Goal: Task Accomplishment & Management: Manage account settings

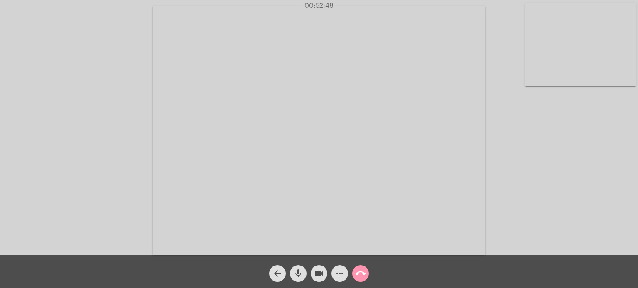
click at [354, 274] on button "call_end" at bounding box center [360, 274] width 17 height 17
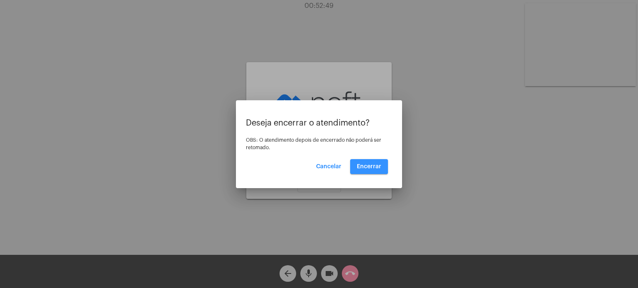
click at [367, 161] on button "Encerrar" at bounding box center [369, 166] width 38 height 15
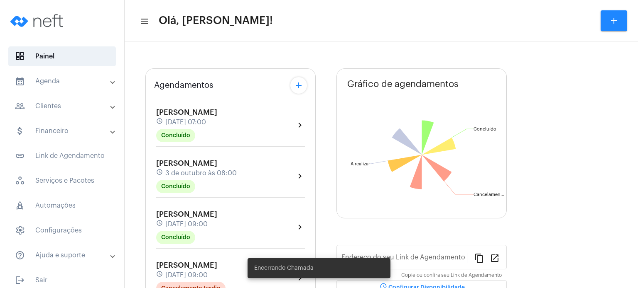
type input "[URL][DOMAIN_NAME]"
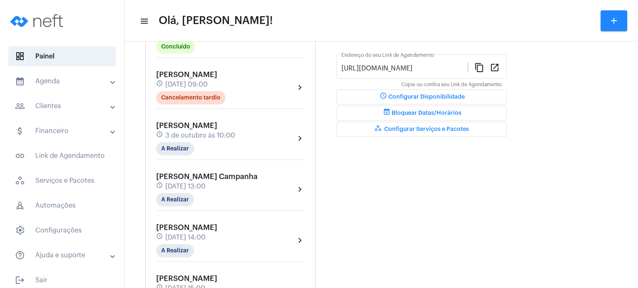
scroll to position [232, 0]
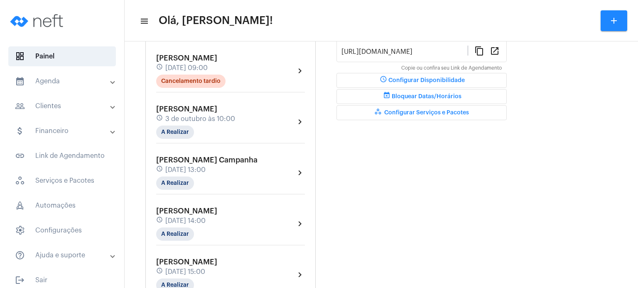
click at [176, 122] on div "Luiza Monteiro Mauro Mattos schedule 3 de outubro às 10:00 A Realizar" at bounding box center [195, 122] width 79 height 34
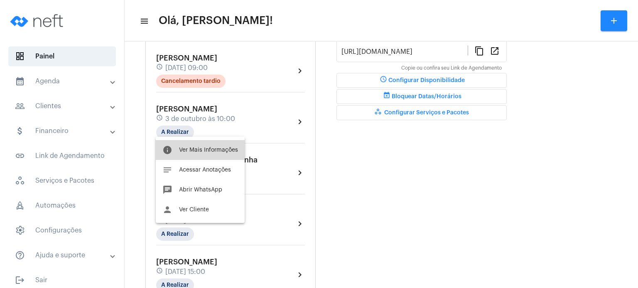
click at [179, 148] on span "Ver Mais Informações" at bounding box center [208, 150] width 59 height 6
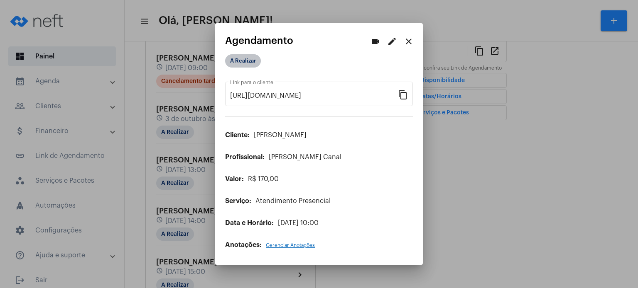
click at [249, 63] on mat-chip "A Realizar" at bounding box center [243, 60] width 36 height 13
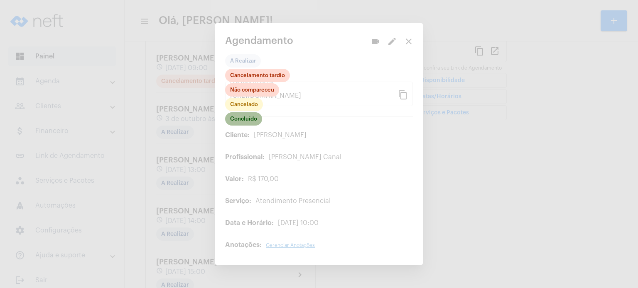
click at [254, 114] on mat-chip "Concluído" at bounding box center [243, 118] width 37 height 13
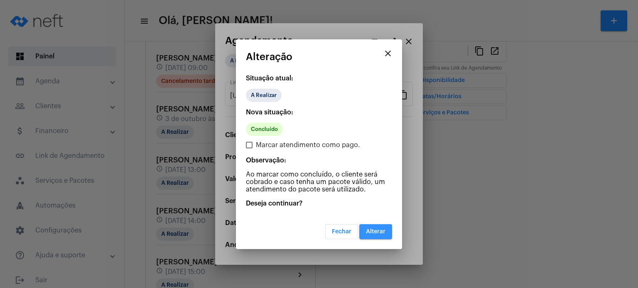
click at [381, 234] on span "Alterar" at bounding box center [376, 232] width 20 height 6
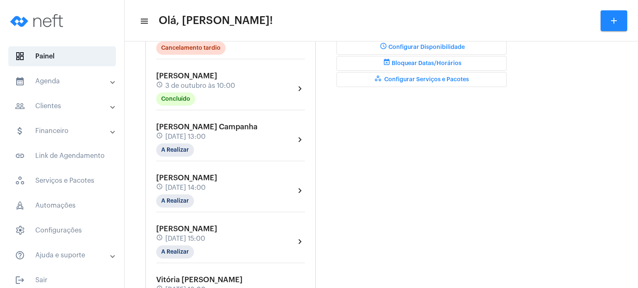
scroll to position [249, 0]
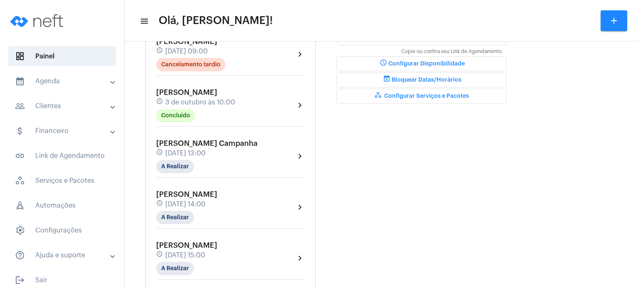
click at [213, 102] on span "3 de outubro às 10:00" at bounding box center [200, 102] width 70 height 7
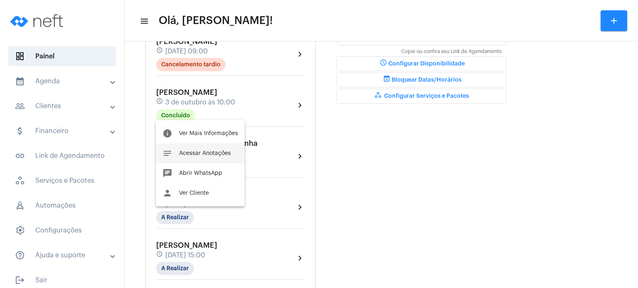
click at [185, 159] on button "notes Acessar Anotações" at bounding box center [200, 154] width 89 height 20
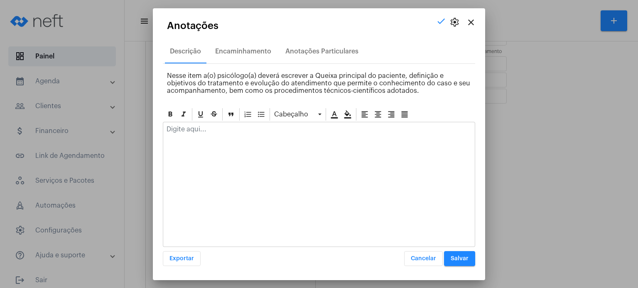
click at [194, 132] on p at bounding box center [318, 129] width 305 height 7
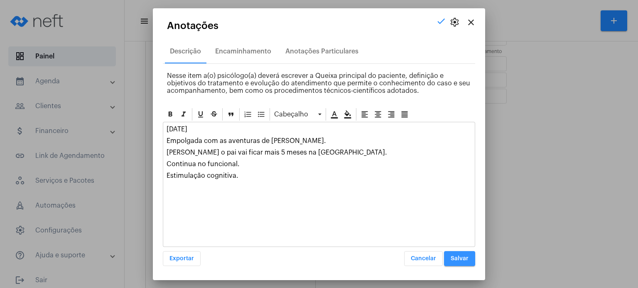
click at [460, 260] on span "Salvar" at bounding box center [459, 259] width 18 height 6
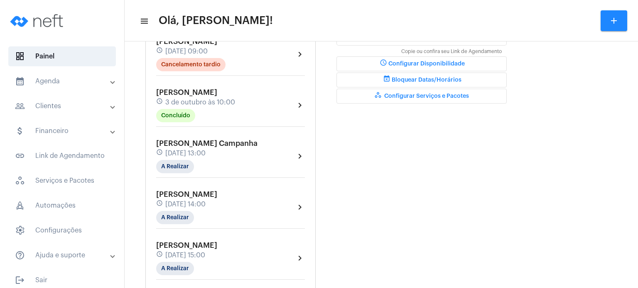
click at [147, 101] on div "Agendamentos add Lorenzo Brunelli Colodetti schedule 3 de outubro às 07:00 Conc…" at bounding box center [230, 92] width 170 height 497
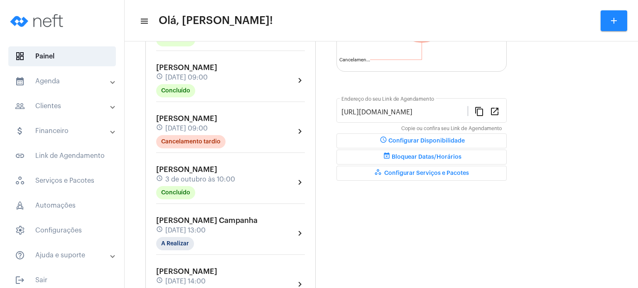
scroll to position [166, 0]
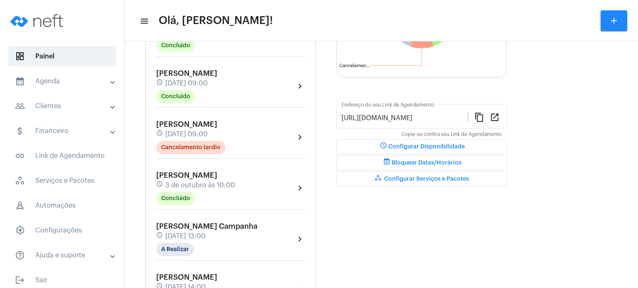
click at [45, 76] on mat-panel-title "calendar_month_outlined Agenda" at bounding box center [63, 81] width 96 height 10
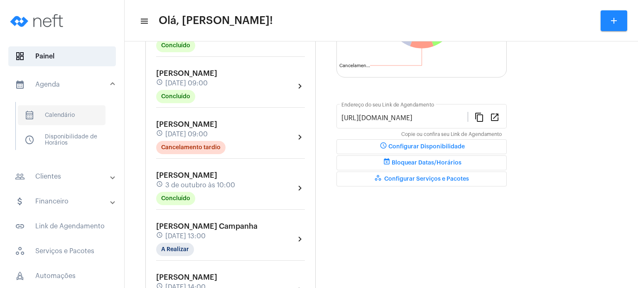
click at [81, 118] on span "calendar_month_outlined Calendário" at bounding box center [62, 115] width 88 height 20
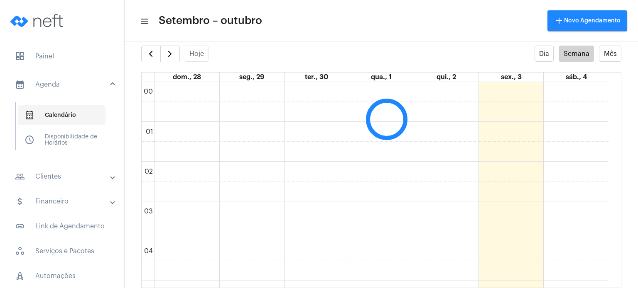
scroll to position [239, 0]
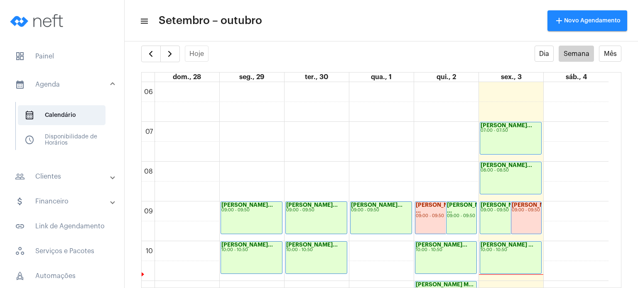
click at [135, 169] on full-calendar "Hoje Dia Semana Mês dom., 28 seg., 29 ter., 30 qua., 1 qui., 2 sex., 3 sáb., 4 …" at bounding box center [381, 167] width 513 height 243
click at [171, 48] on button "button" at bounding box center [170, 54] width 20 height 17
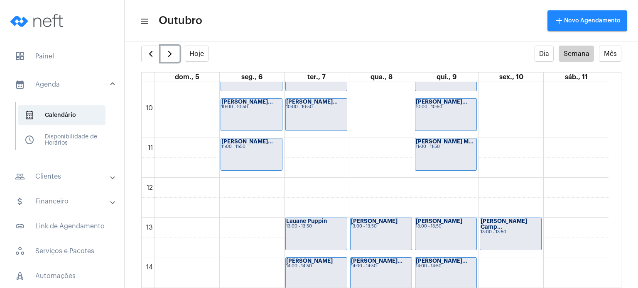
scroll to position [433, 0]
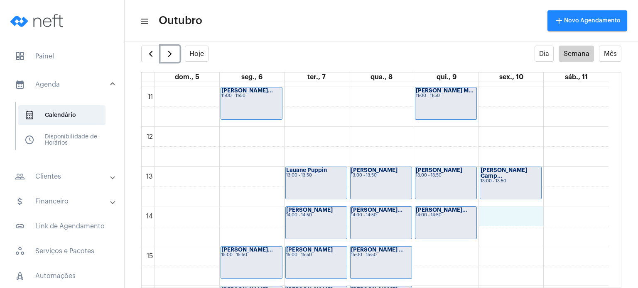
click at [521, 210] on div "00 01 02 03 04 05 06 07 08 09 10 11 12 13 14 15 16 17 18 19 20 21 22 23 Pietra …" at bounding box center [375, 127] width 467 height 956
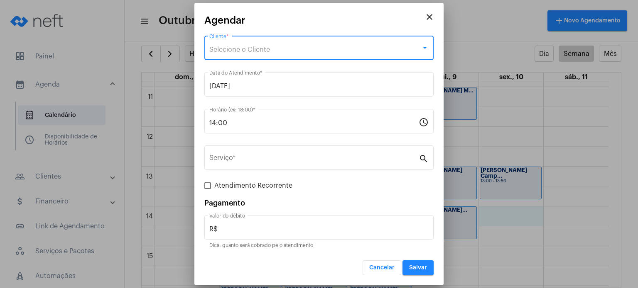
click at [336, 46] on div "Selecione o Cliente" at bounding box center [315, 49] width 212 height 7
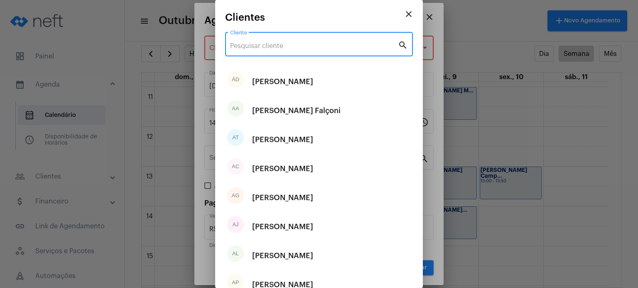
click at [332, 44] on input "Cliente" at bounding box center [314, 45] width 168 height 7
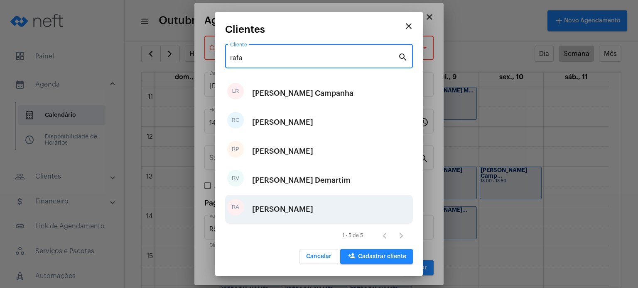
type input "rafa"
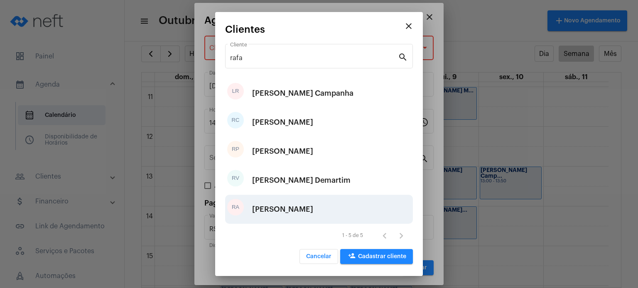
click at [296, 205] on div "[PERSON_NAME]" at bounding box center [282, 209] width 61 height 25
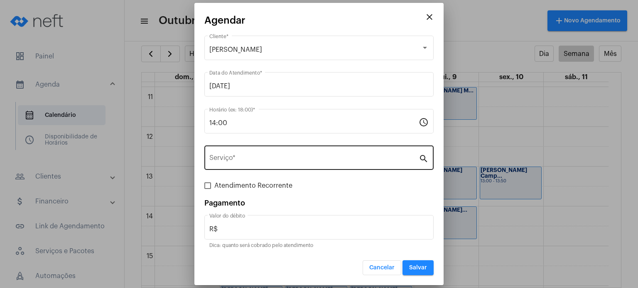
click at [242, 156] on div "Serviço *" at bounding box center [313, 157] width 209 height 26
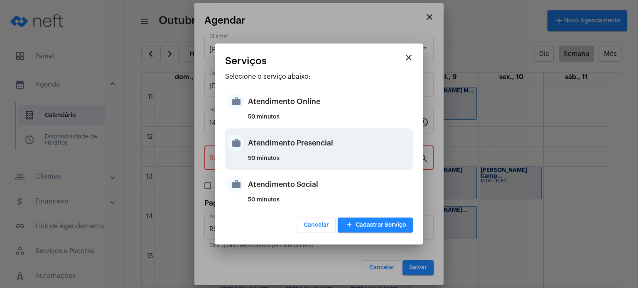
click at [243, 156] on div "work Atendimento Presencial 50 minutos" at bounding box center [319, 150] width 188 height 42
type input "Atendimento Presencial"
type input "R$ 170"
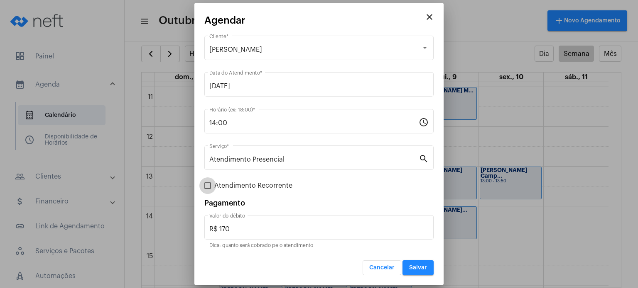
click at [254, 186] on span "Atendimento Recorrente" at bounding box center [253, 186] width 78 height 10
click at [208, 189] on input "Atendimento Recorrente" at bounding box center [207, 189] width 0 height 0
checkbox input "true"
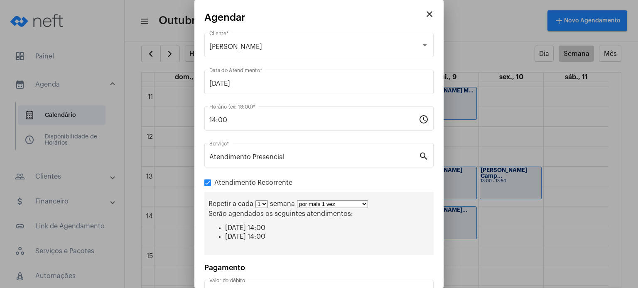
click at [312, 203] on select "por mais 1 vez por mais 2 vezes por mais 3 vezes por mais 4 vezes por mais 5 ve…" at bounding box center [332, 204] width 71 height 8
select select "3: 4"
click at [297, 200] on select "por mais 1 vez por mais 2 vezes por mais 3 vezes por mais 4 vezes por mais 5 ve…" at bounding box center [332, 204] width 71 height 8
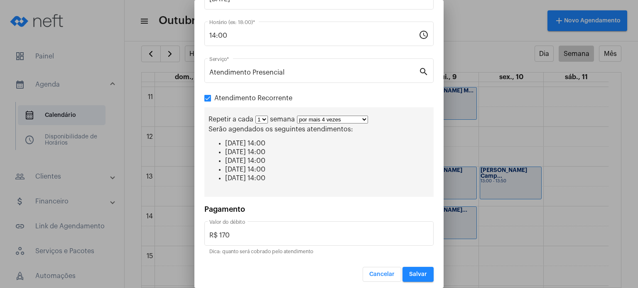
scroll to position [86, 0]
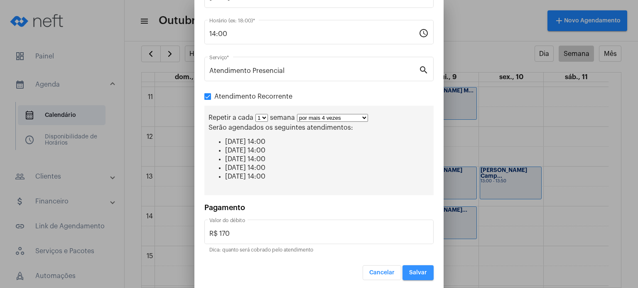
click at [415, 275] on button "Salvar" at bounding box center [417, 273] width 31 height 15
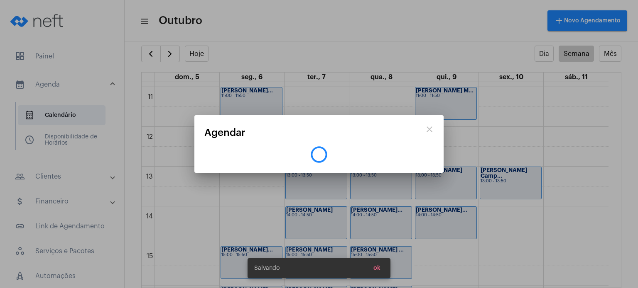
scroll to position [0, 0]
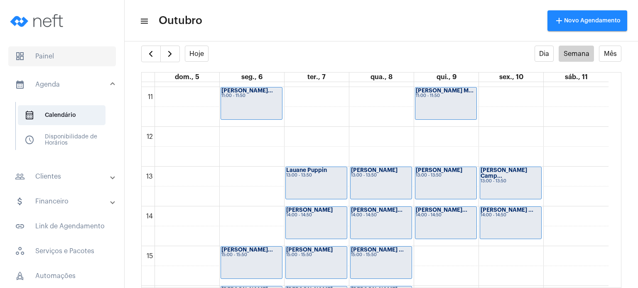
click at [51, 53] on span "dashboard Painel" at bounding box center [61, 56] width 107 height 20
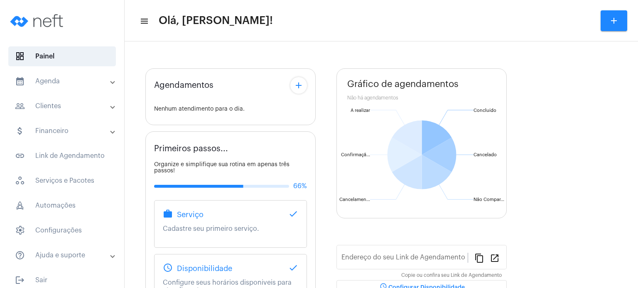
type input "[URL][DOMAIN_NAME]"
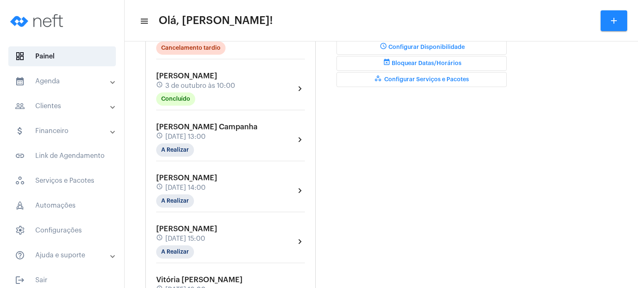
scroll to position [282, 0]
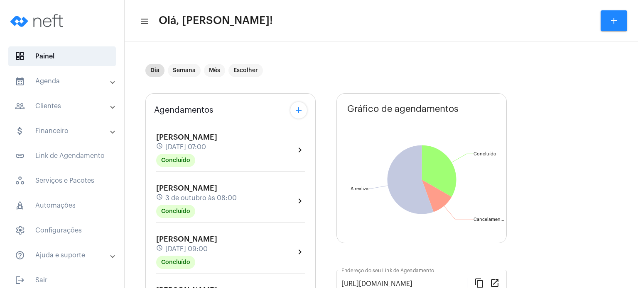
scroll to position [183, 0]
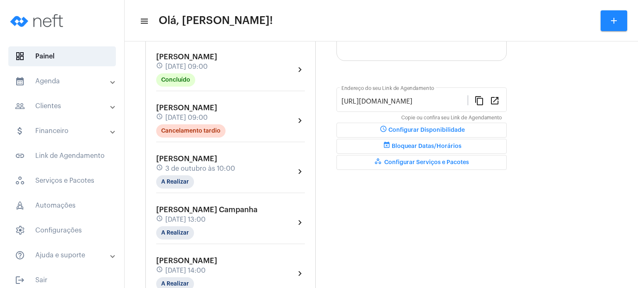
click at [208, 69] on span "[DATE] 09:00" at bounding box center [186, 66] width 42 height 7
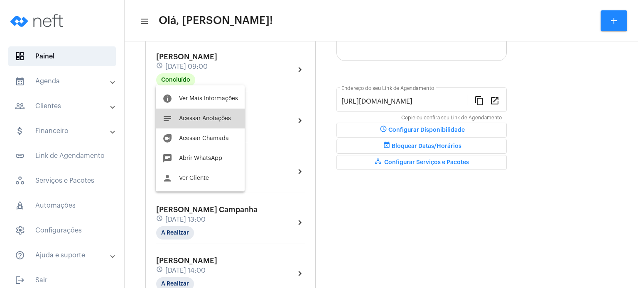
click at [200, 116] on span "Acessar Anotações" at bounding box center [205, 119] width 52 height 6
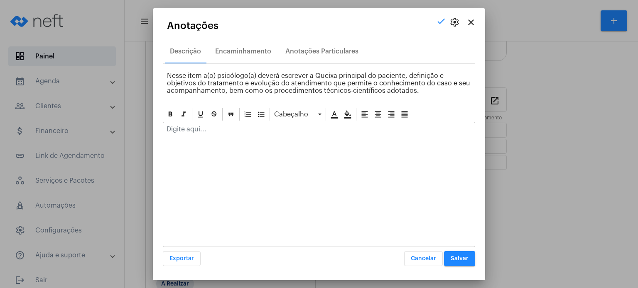
click at [222, 129] on p at bounding box center [318, 129] width 305 height 7
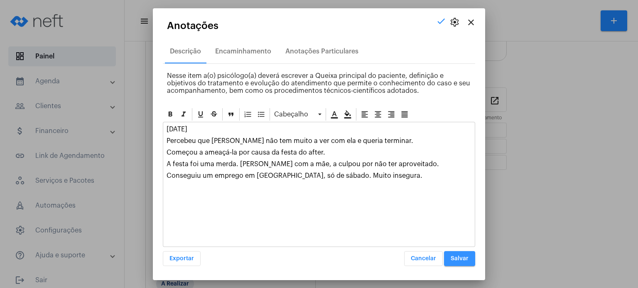
click at [466, 256] on span "Salvar" at bounding box center [459, 259] width 18 height 6
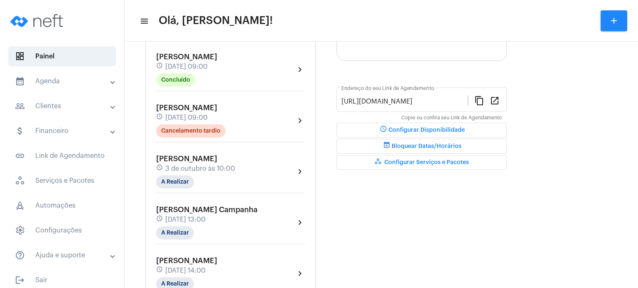
click at [178, 164] on div "schedule [DATE] 10:00" at bounding box center [195, 168] width 79 height 9
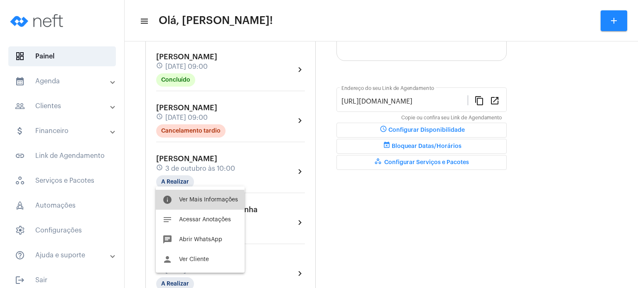
click at [186, 200] on span "Ver Mais Informações" at bounding box center [208, 200] width 59 height 6
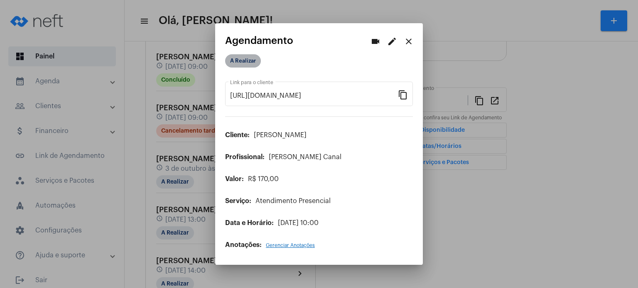
click at [244, 64] on mat-chip "A Realizar" at bounding box center [243, 60] width 36 height 13
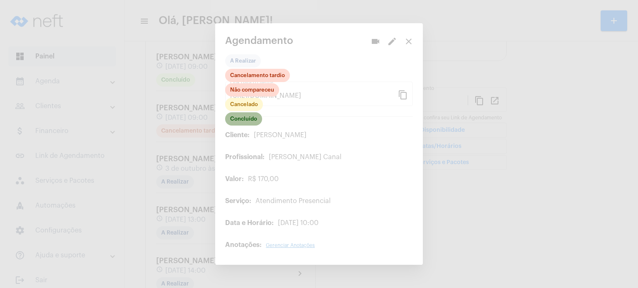
click at [246, 119] on mat-chip "Concluído" at bounding box center [243, 118] width 37 height 13
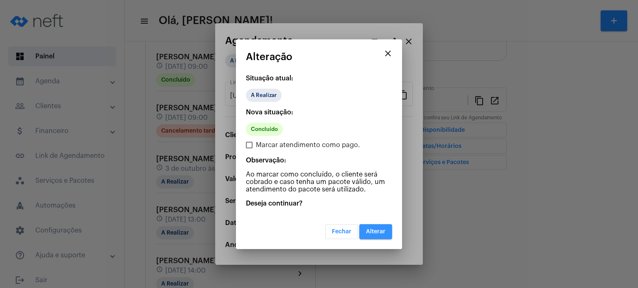
click at [388, 229] on button "Alterar" at bounding box center [375, 232] width 33 height 15
